Goal: Go to known website: Access a specific website the user already knows

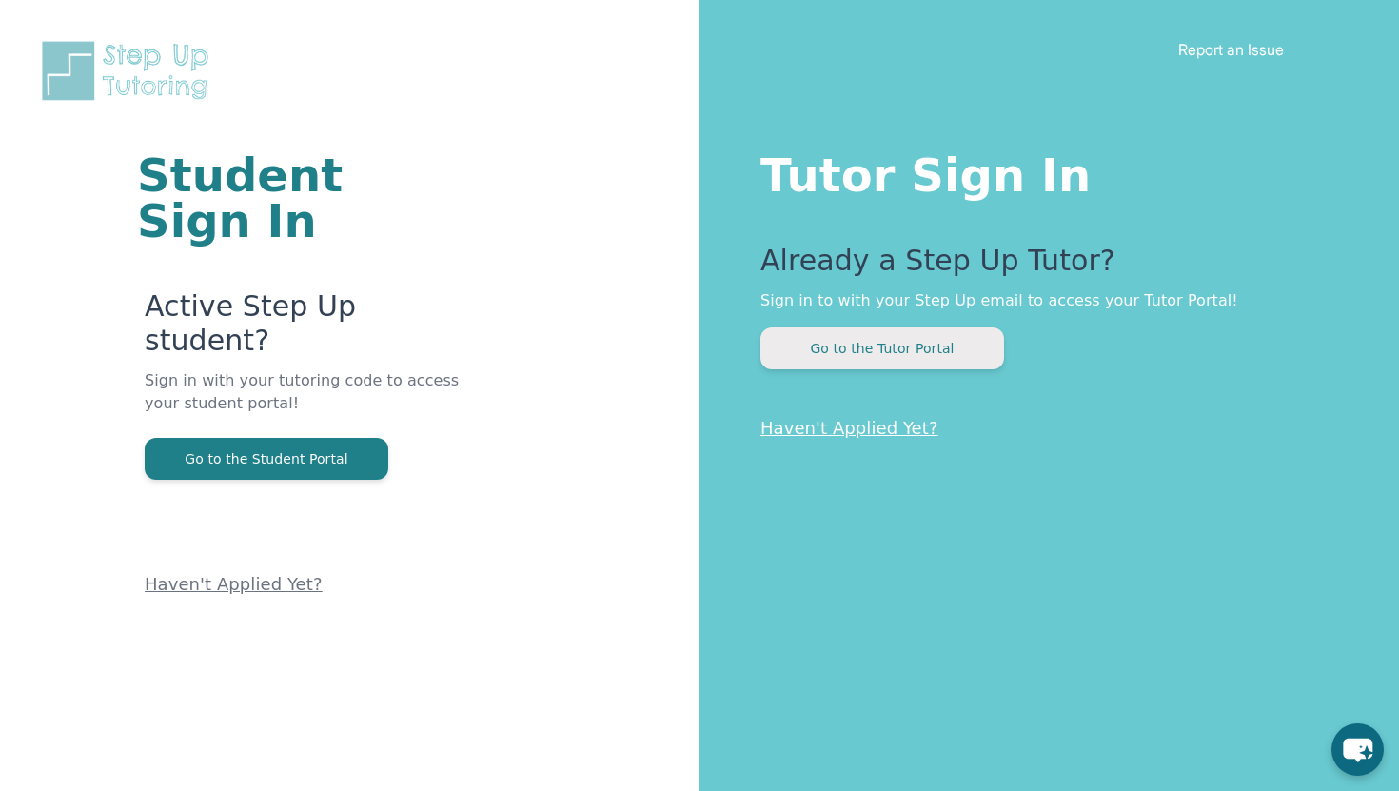
click at [885, 338] on button "Go to the Tutor Portal" at bounding box center [882, 348] width 244 height 42
